Goal: Find specific page/section: Find specific page/section

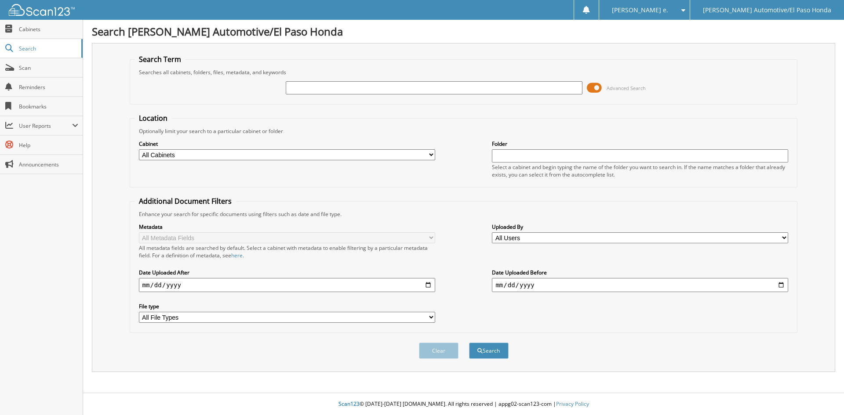
click at [375, 87] on input "text" at bounding box center [434, 87] width 296 height 13
type input "52398"
click at [495, 352] on button "Search" at bounding box center [489, 351] width 40 height 16
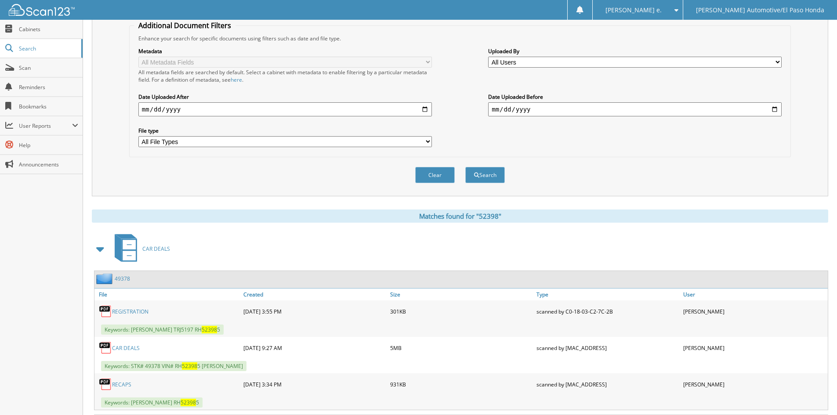
scroll to position [291, 0]
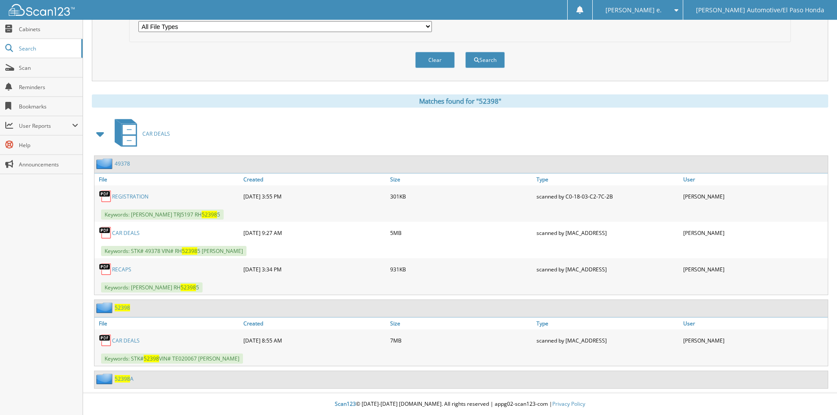
click at [120, 308] on span "52398" at bounding box center [122, 307] width 15 height 7
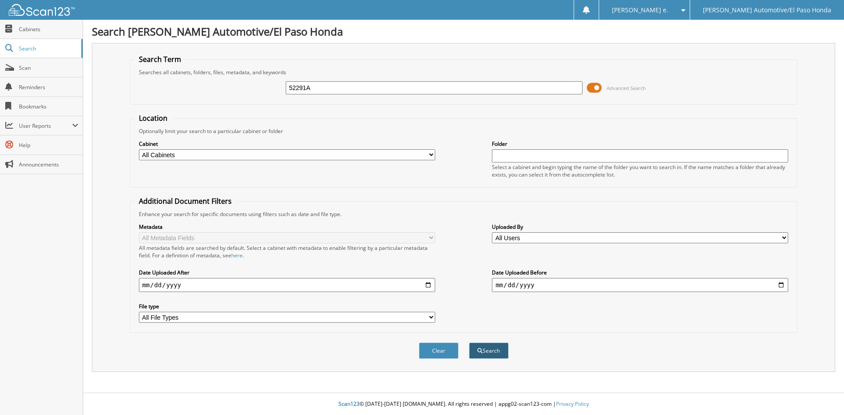
type input "52291A"
click at [491, 353] on button "Search" at bounding box center [489, 351] width 40 height 16
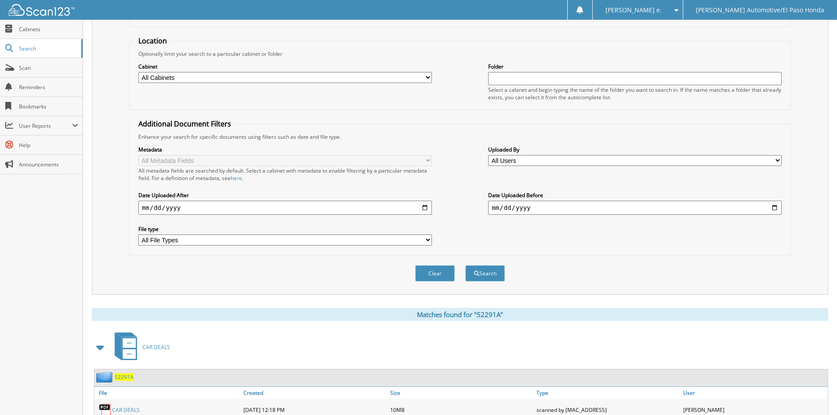
scroll to position [125, 0]
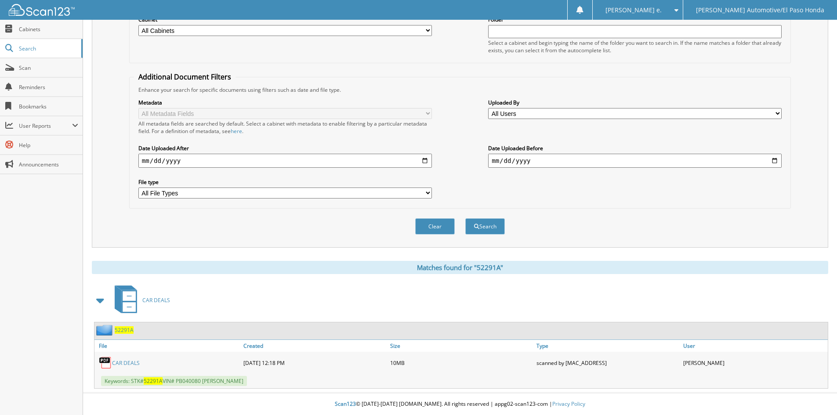
click at [124, 331] on span "52291A" at bounding box center [124, 330] width 19 height 7
